Goal: Information Seeking & Learning: Learn about a topic

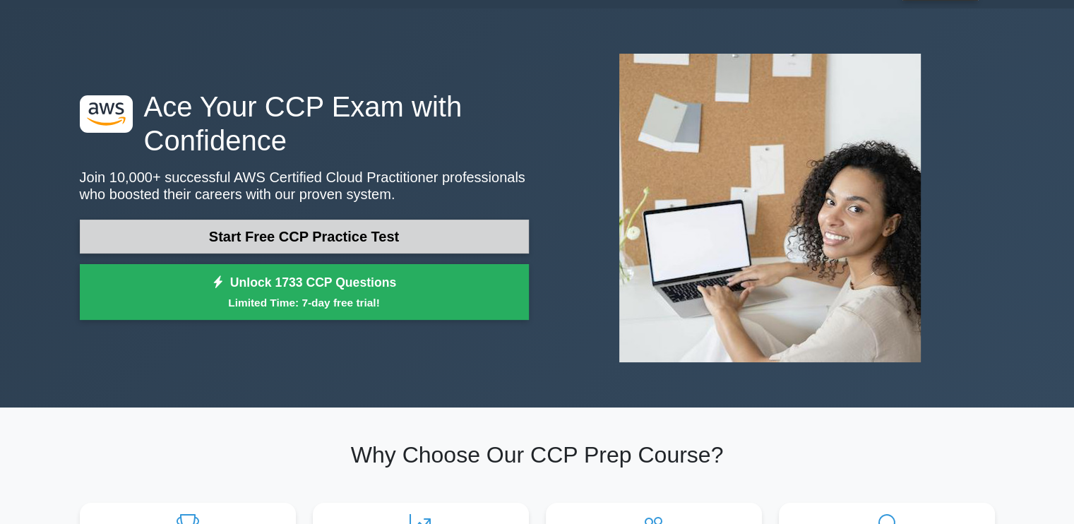
click at [333, 236] on link "Start Free CCP Practice Test" at bounding box center [304, 237] width 449 height 34
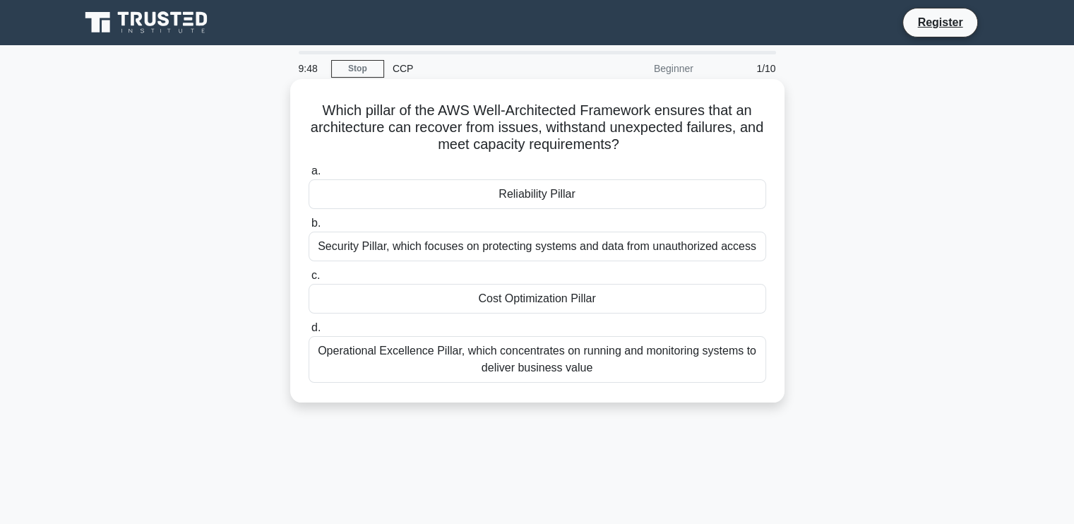
click at [444, 251] on div "Security Pillar, which focuses on protecting systems and data from unauthorized…" at bounding box center [538, 247] width 458 height 30
click at [309, 228] on input "b. Security Pillar, which focuses on protecting systems and data from unauthori…" at bounding box center [309, 223] width 0 height 9
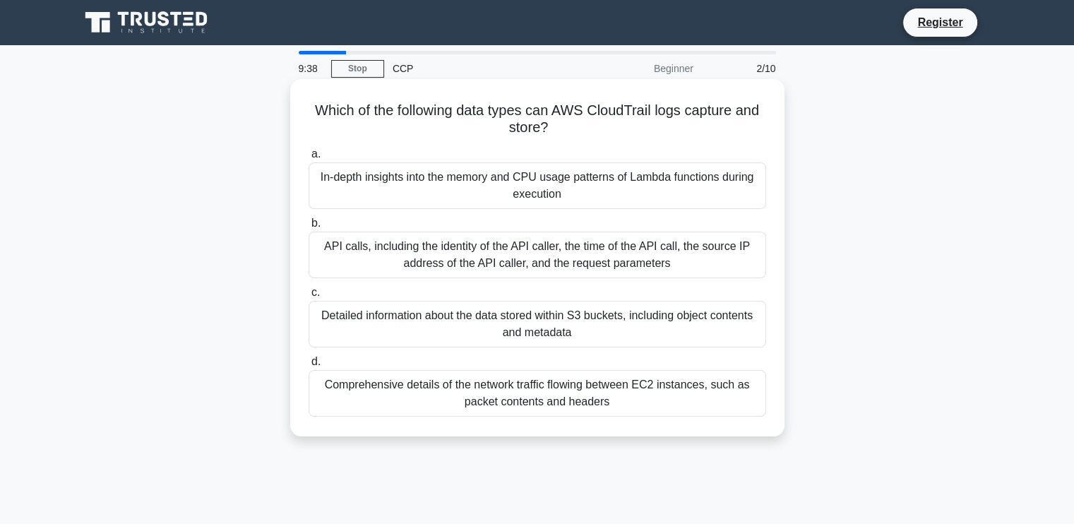
click at [481, 265] on div "API calls, including the identity of the API caller, the time of the API call, …" at bounding box center [538, 255] width 458 height 47
click at [309, 228] on input "b. API calls, including the identity of the API caller, the time of the API cal…" at bounding box center [309, 223] width 0 height 9
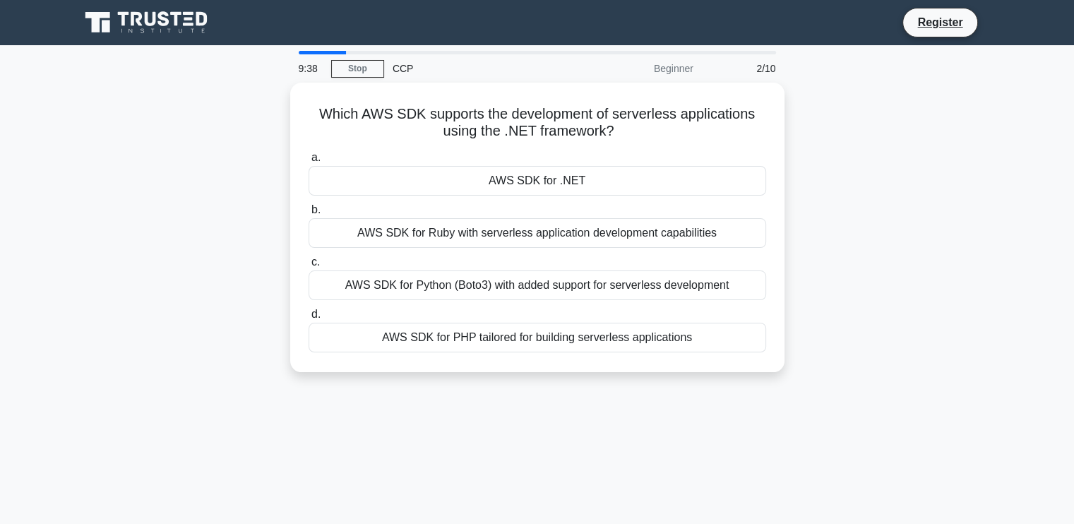
click at [481, 265] on label "c. AWS SDK for Python (Boto3) with added support for serverless development" at bounding box center [538, 277] width 458 height 47
click at [309, 265] on input "c. AWS SDK for Python (Boto3) with added support for serverless development" at bounding box center [309, 262] width 0 height 9
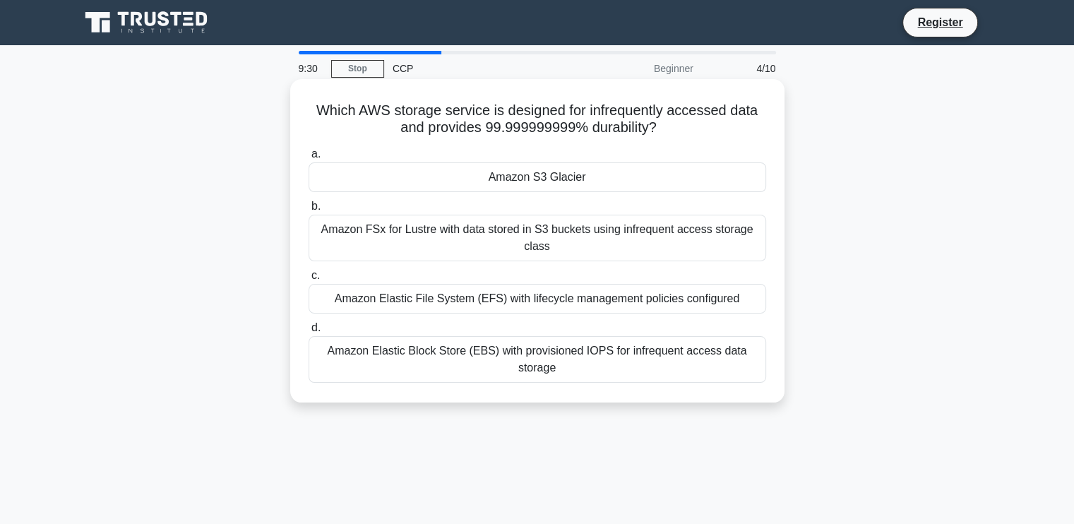
click at [493, 366] on div "Amazon Elastic Block Store (EBS) with provisioned IOPS for infrequent access da…" at bounding box center [538, 359] width 458 height 47
click at [309, 333] on input "d. Amazon Elastic Block Store (EBS) with provisioned IOPS for infrequent access…" at bounding box center [309, 327] width 0 height 9
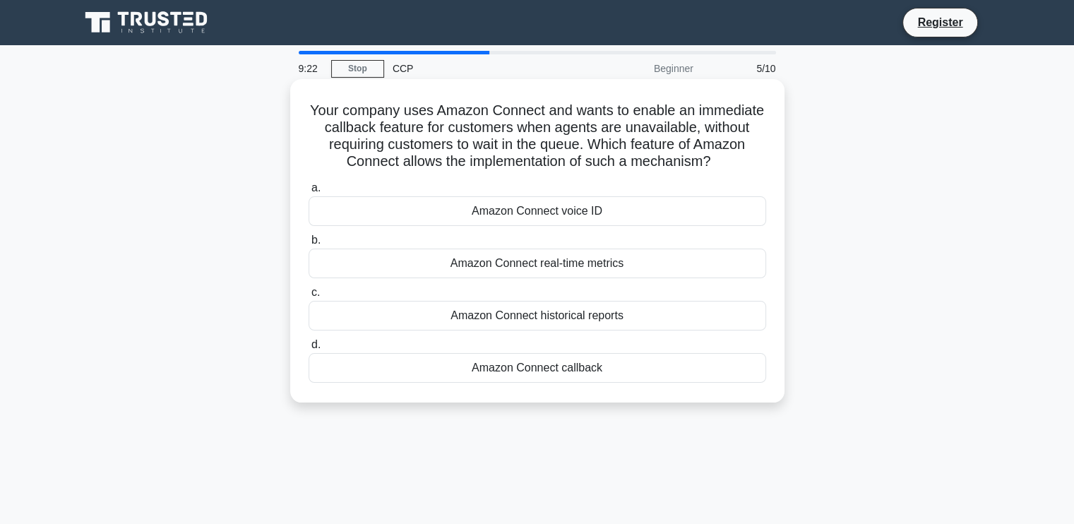
click at [550, 258] on div "Amazon Connect real-time metrics" at bounding box center [538, 264] width 458 height 30
click at [309, 245] on input "b. Amazon Connect real-time metrics" at bounding box center [309, 240] width 0 height 9
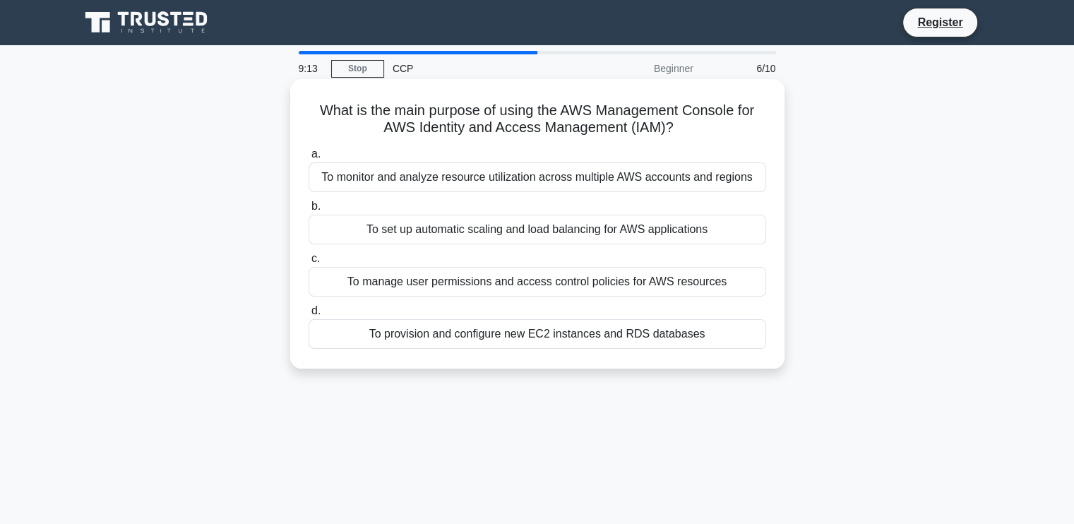
click at [605, 184] on div "To monitor and analyze resource utilization across multiple AWS accounts and re…" at bounding box center [538, 177] width 458 height 30
click at [309, 159] on input "a. To monitor and analyze resource utilization across multiple AWS accounts and…" at bounding box center [309, 154] width 0 height 9
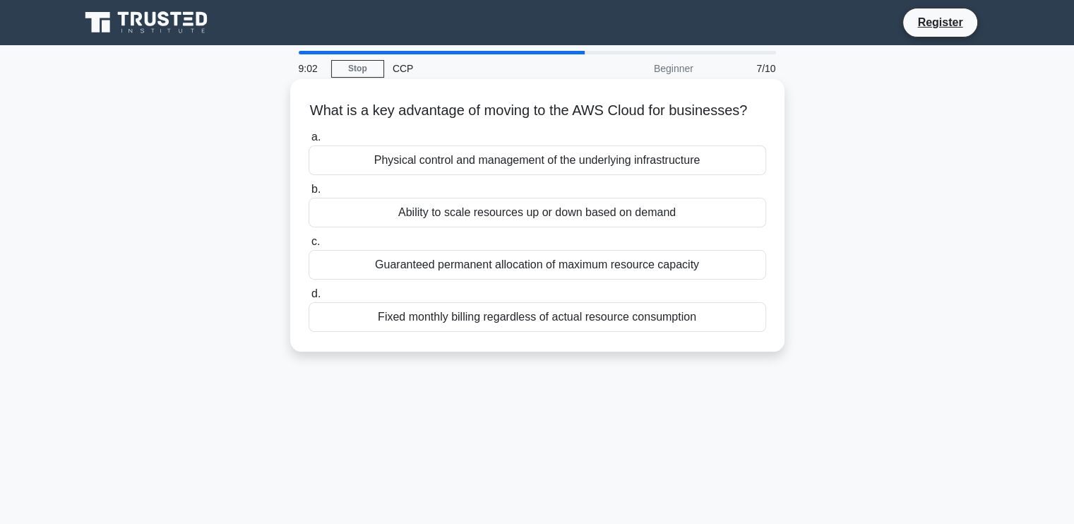
click at [613, 227] on div "Ability to scale resources up or down based on demand" at bounding box center [538, 213] width 458 height 30
click at [309, 194] on input "b. Ability to scale resources up or down based on demand" at bounding box center [309, 189] width 0 height 9
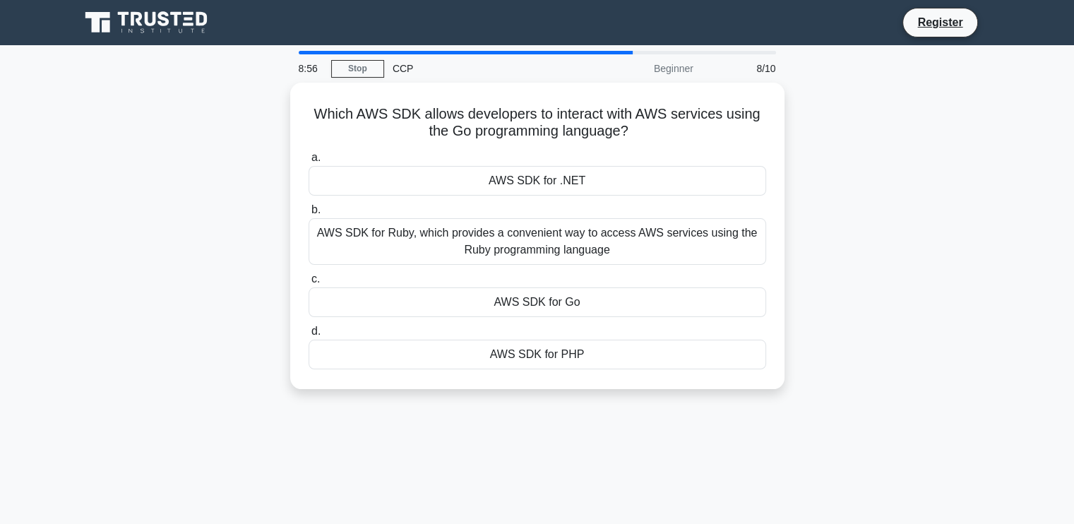
click at [613, 229] on div "AWS SDK for Ruby, which provides a convenient way to access AWS services using …" at bounding box center [538, 241] width 458 height 47
click at [309, 215] on input "b. AWS SDK for Ruby, which provides a convenient way to access AWS services usi…" at bounding box center [309, 209] width 0 height 9
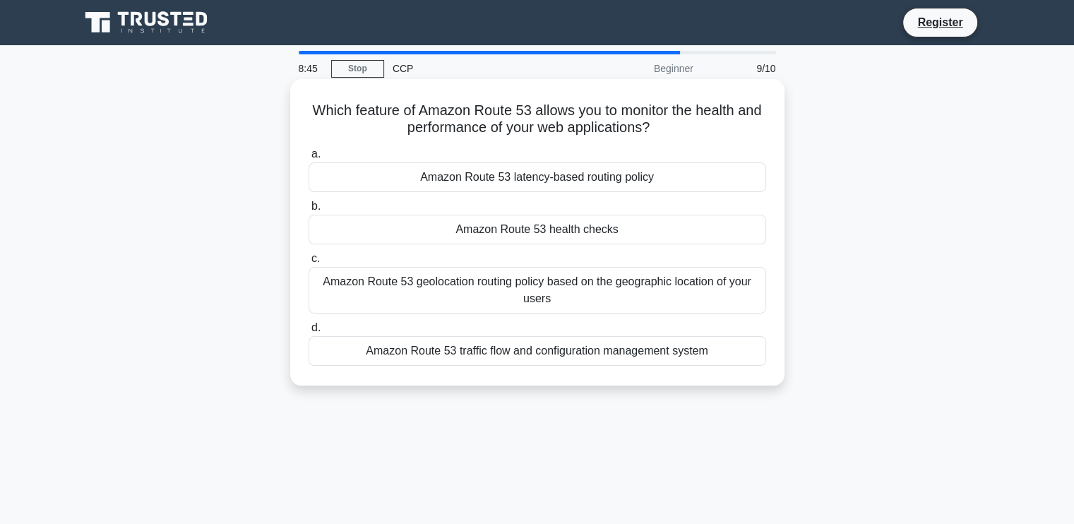
click at [631, 177] on div "Amazon Route 53 latency-based routing policy" at bounding box center [538, 177] width 458 height 30
click at [309, 159] on input "a. Amazon Route 53 latency-based routing policy" at bounding box center [309, 154] width 0 height 9
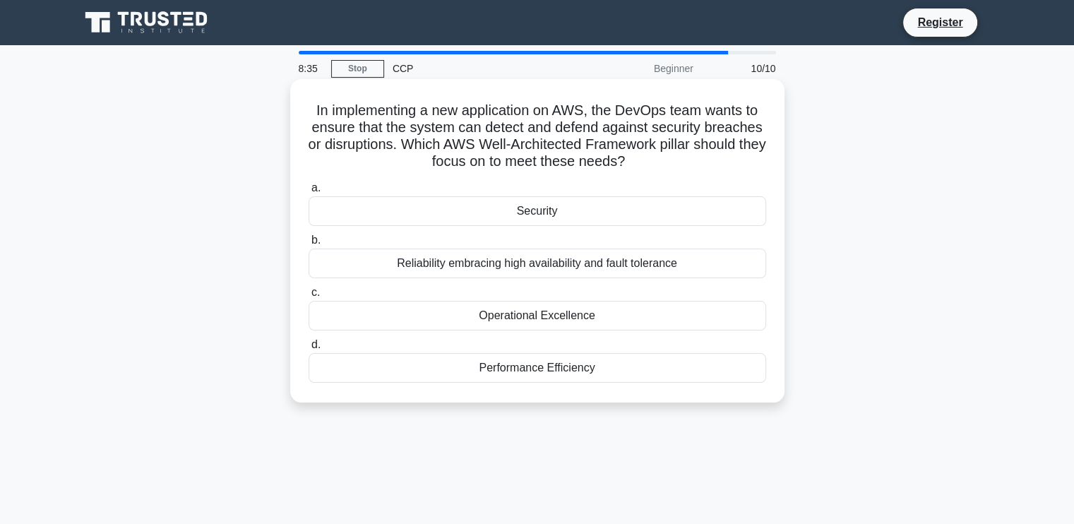
click at [644, 206] on div "Security" at bounding box center [538, 211] width 458 height 30
click at [309, 193] on input "a. Security" at bounding box center [309, 188] width 0 height 9
